Goal: Transaction & Acquisition: Book appointment/travel/reservation

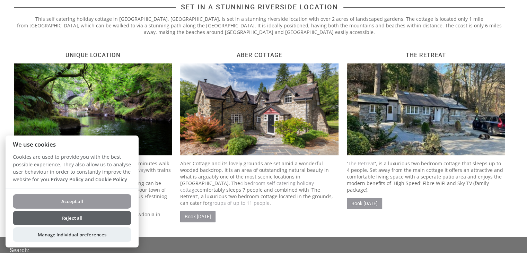
scroll to position [208, 0]
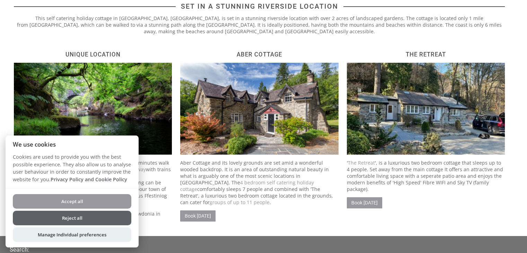
click at [114, 218] on button "Reject all" at bounding box center [72, 218] width 119 height 15
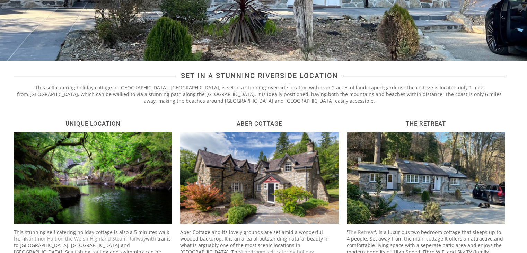
scroll to position [243, 0]
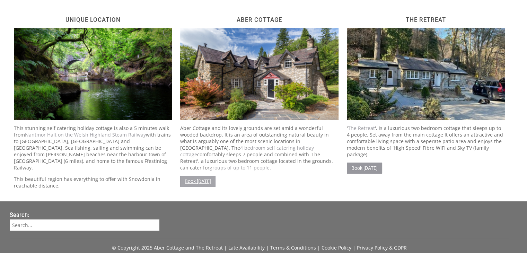
click at [212, 176] on link "Book [DATE]" at bounding box center [197, 181] width 35 height 11
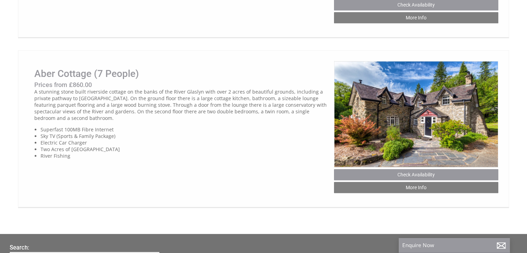
scroll to position [624, 0]
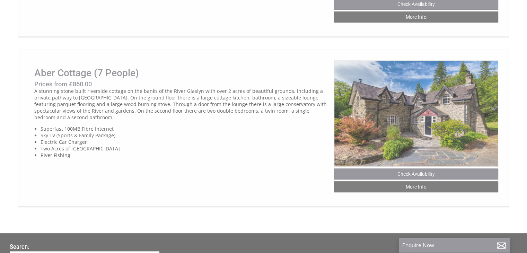
click at [437, 157] on img at bounding box center [416, 113] width 164 height 106
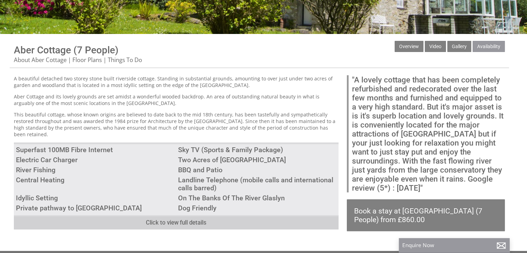
scroll to position [208, 0]
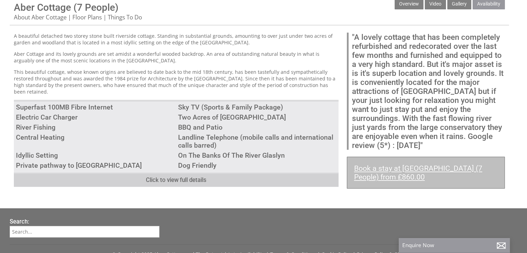
click at [401, 180] on link "Book a stay at Aber Cottage (7 People) from £860.00" at bounding box center [426, 173] width 158 height 32
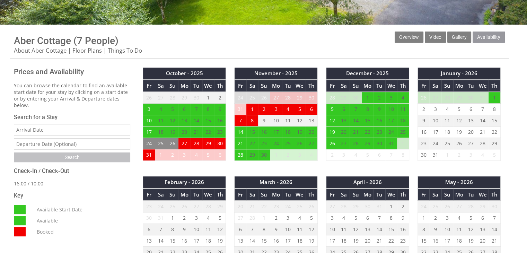
scroll to position [208, 0]
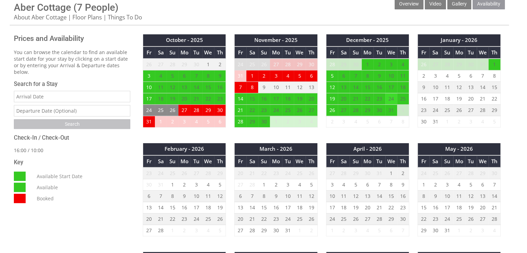
click at [391, 96] on td "24" at bounding box center [392, 98] width 12 height 11
click at [348, 97] on td "20" at bounding box center [344, 98] width 12 height 11
click at [334, 97] on td "19" at bounding box center [332, 98] width 12 height 11
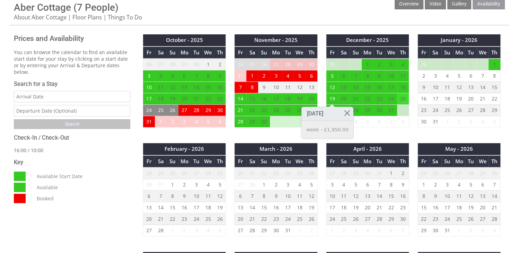
click at [403, 100] on td "25" at bounding box center [403, 98] width 12 height 11
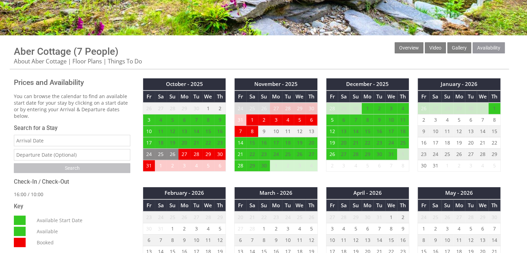
scroll to position [173, 0]
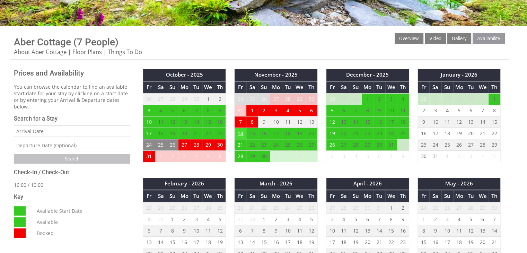
click at [240, 135] on td "14" at bounding box center [241, 133] width 12 height 11
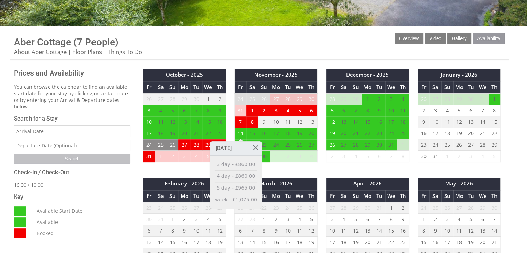
click at [243, 200] on link "week - £1,075.00" at bounding box center [236, 199] width 42 height 7
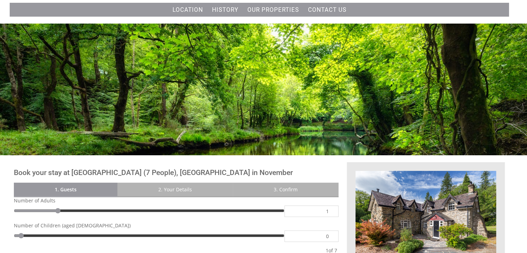
scroll to position [139, 0]
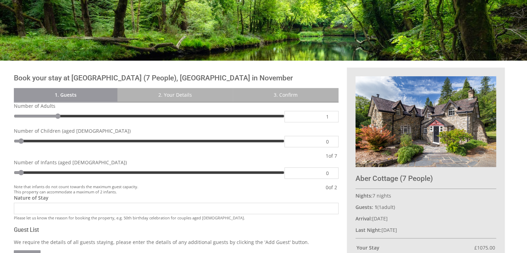
type input "3"
click at [123, 116] on input "range" at bounding box center [149, 116] width 271 height 10
type input "5"
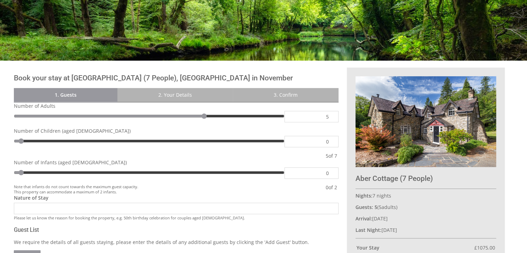
drag, startPoint x: 213, startPoint y: 117, endPoint x: 255, endPoint y: 111, distance: 42.4
click at [221, 115] on input "range" at bounding box center [149, 116] width 271 height 10
type input "7"
click at [263, 112] on input "range" at bounding box center [149, 116] width 271 height 10
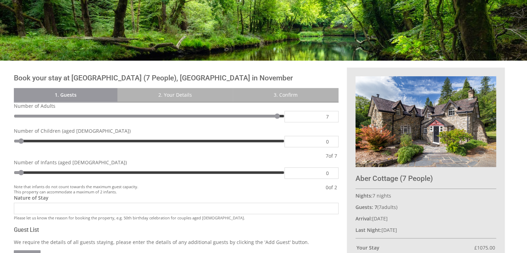
type input "5"
click at [201, 116] on input "range" at bounding box center [149, 116] width 271 height 10
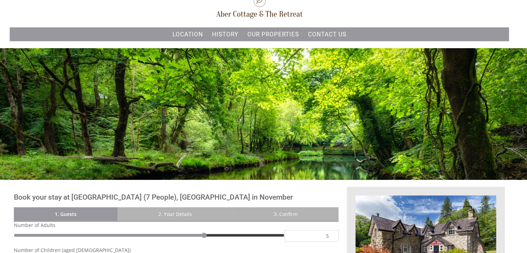
scroll to position [0, 0]
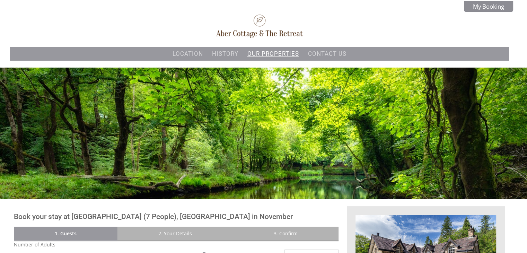
click at [259, 53] on link "Our properties" at bounding box center [274, 53] width 52 height 7
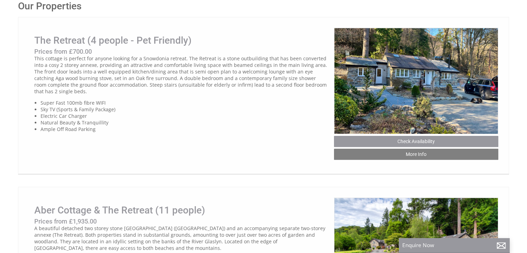
scroll to position [277, 0]
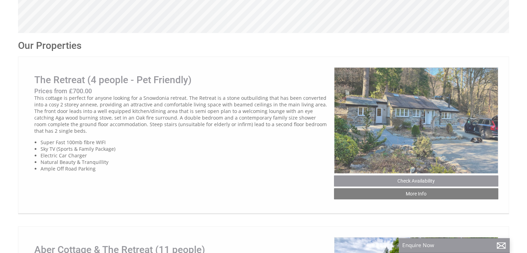
click at [400, 120] on img at bounding box center [416, 120] width 164 height 106
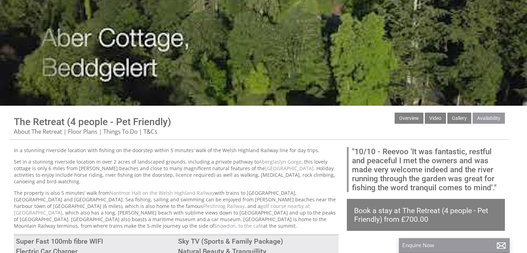
scroll to position [139, 0]
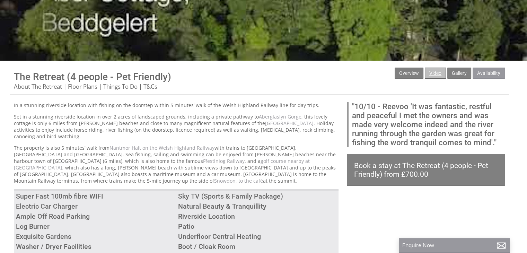
click at [439, 72] on link "Video" at bounding box center [435, 73] width 21 height 11
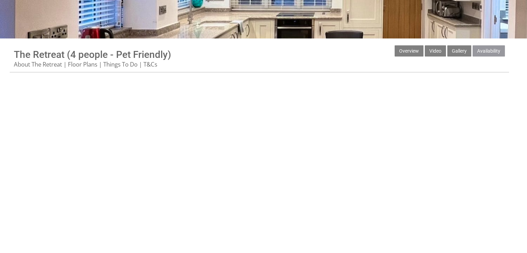
scroll to position [69, 0]
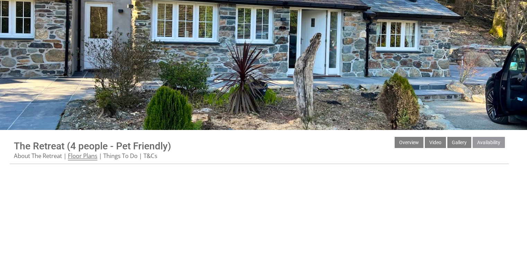
click at [87, 159] on link "Floor Plans" at bounding box center [82, 156] width 29 height 9
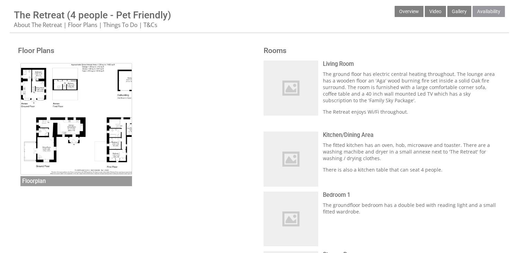
scroll to position [243, 0]
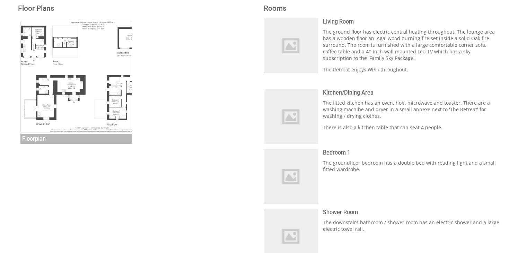
click at [86, 69] on img at bounding box center [76, 77] width 112 height 112
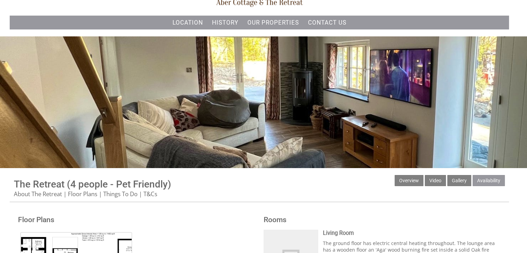
scroll to position [0, 0]
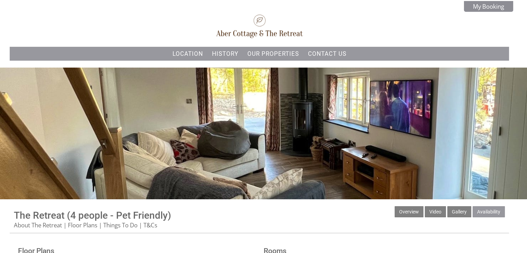
click at [400, 134] on div "The Retreat (4 people - Pet Friendly) This cottage is perfect for anyone lookin…" at bounding box center [263, 107] width 527 height 79
click at [430, 214] on link "Video" at bounding box center [435, 211] width 21 height 11
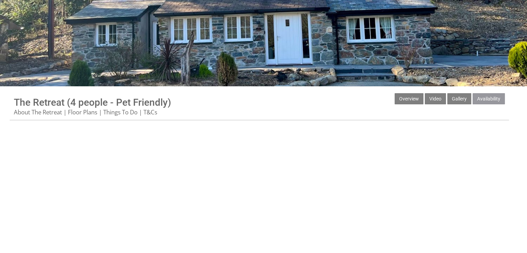
scroll to position [104, 0]
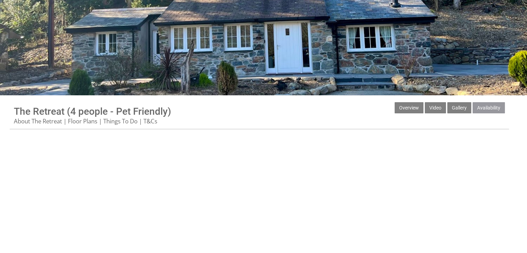
click at [425, 112] on ul "Overview Video Gallery Availability" at bounding box center [450, 109] width 110 height 14
click at [437, 107] on link "Video" at bounding box center [435, 107] width 21 height 11
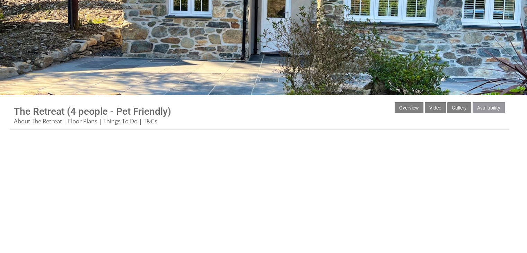
scroll to position [0, 0]
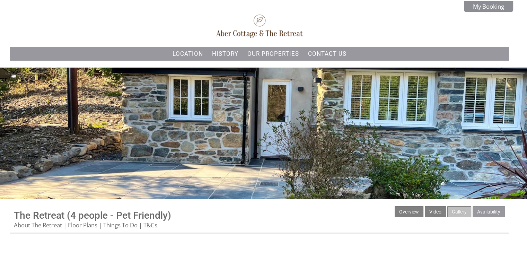
click at [461, 213] on link "Gallery" at bounding box center [460, 211] width 24 height 11
